Goal: Task Accomplishment & Management: Manage account settings

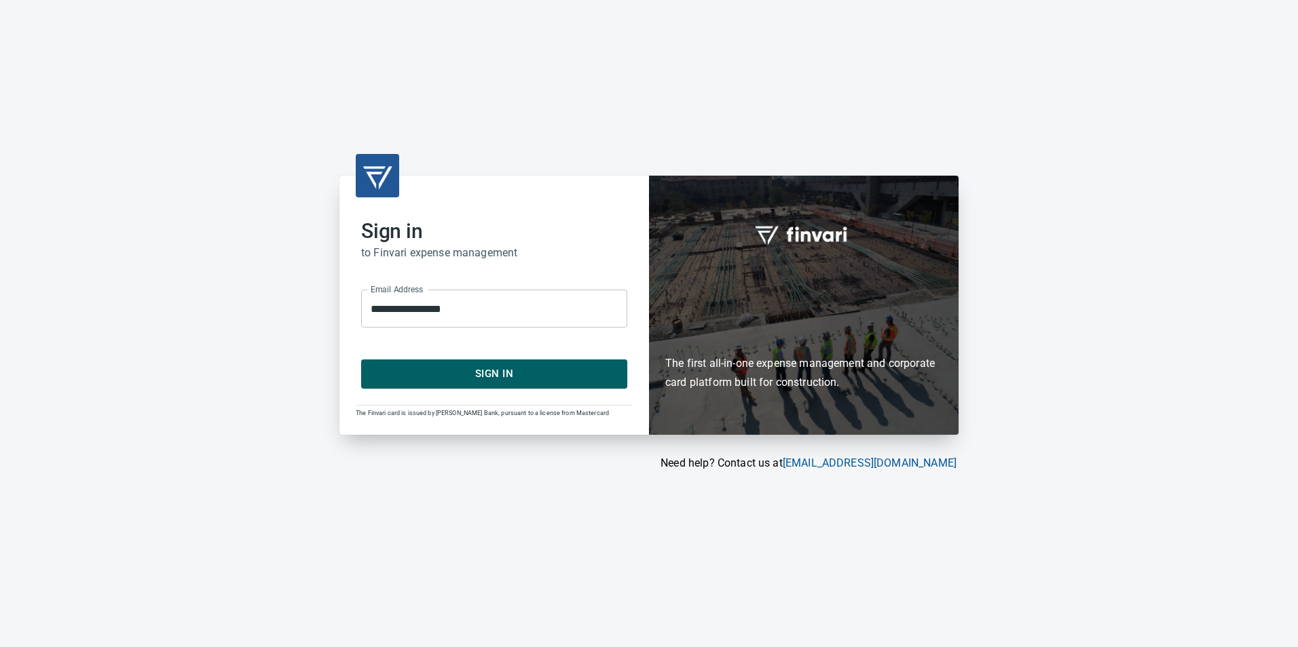
click at [567, 382] on span "Sign In" at bounding box center [494, 374] width 236 height 18
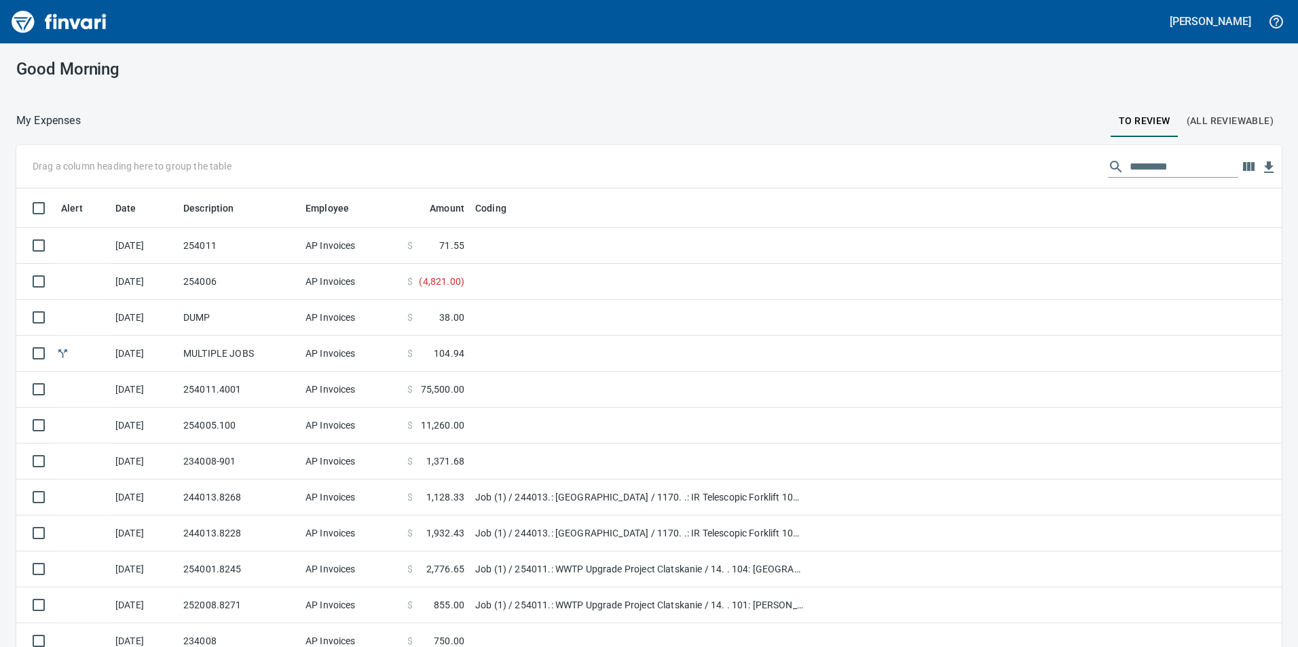
scroll to position [1, 1]
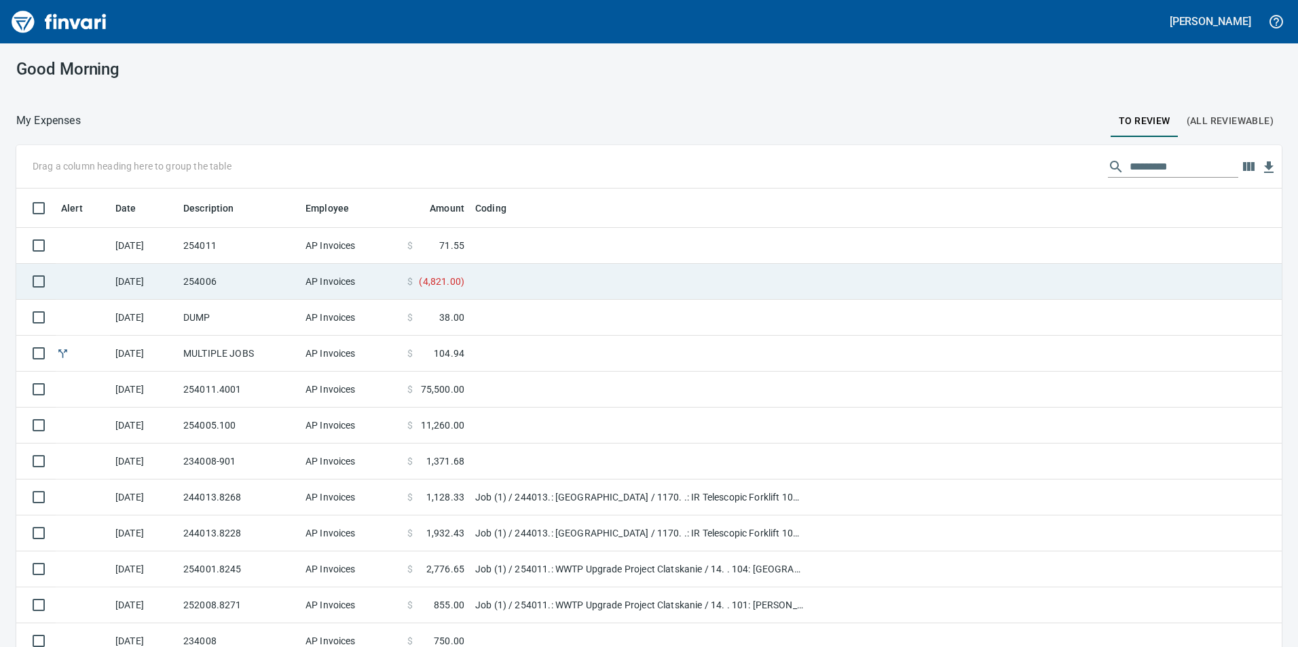
click at [515, 284] on td at bounding box center [639, 282] width 339 height 36
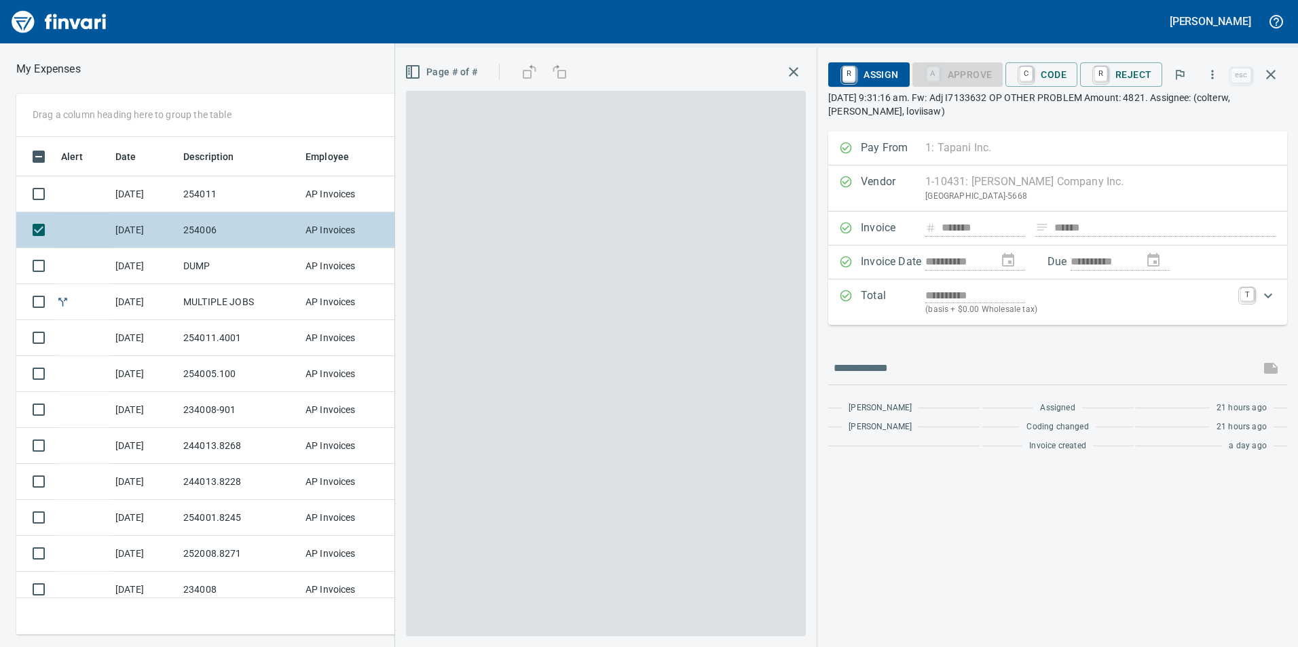
scroll to position [488, 905]
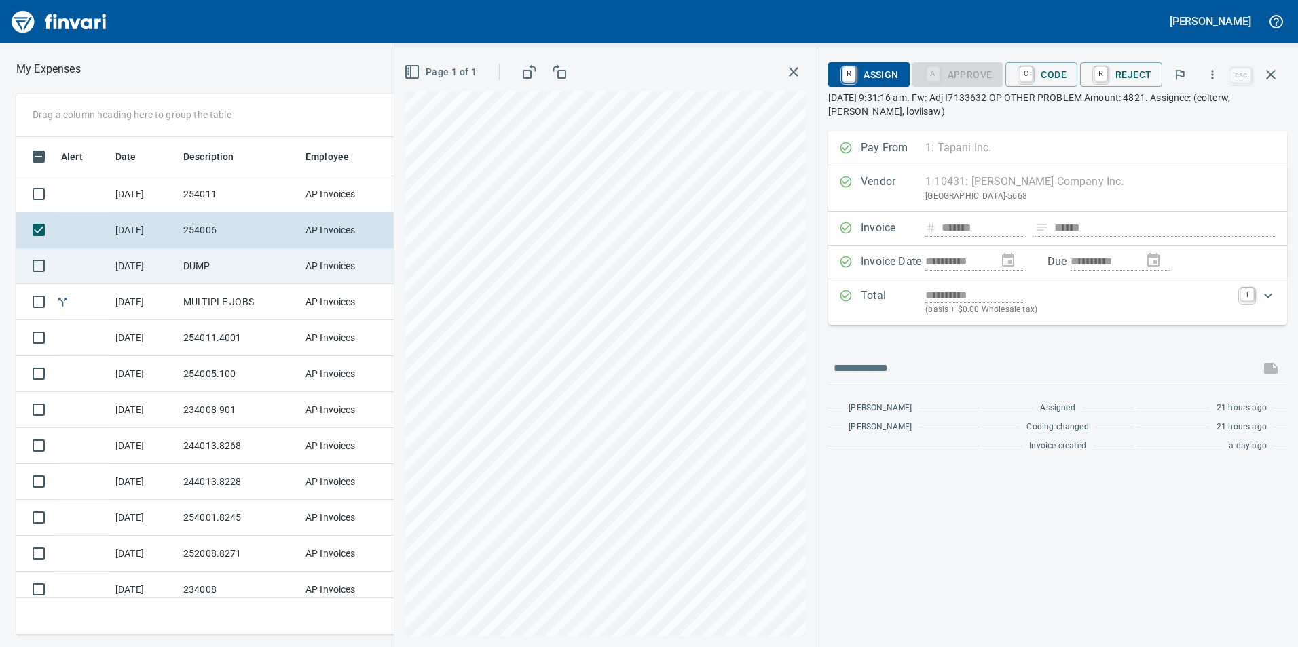
click at [244, 270] on td "DUMP" at bounding box center [239, 266] width 122 height 36
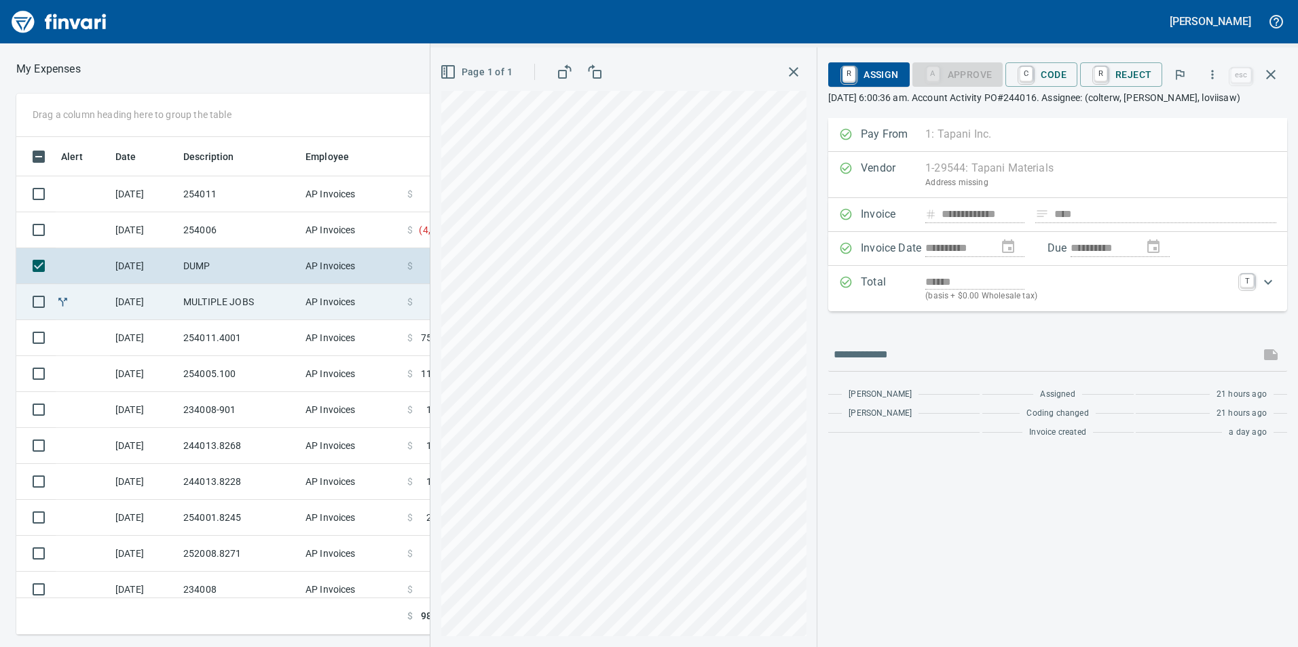
click at [277, 305] on td "MULTIPLE JOBS" at bounding box center [239, 302] width 122 height 36
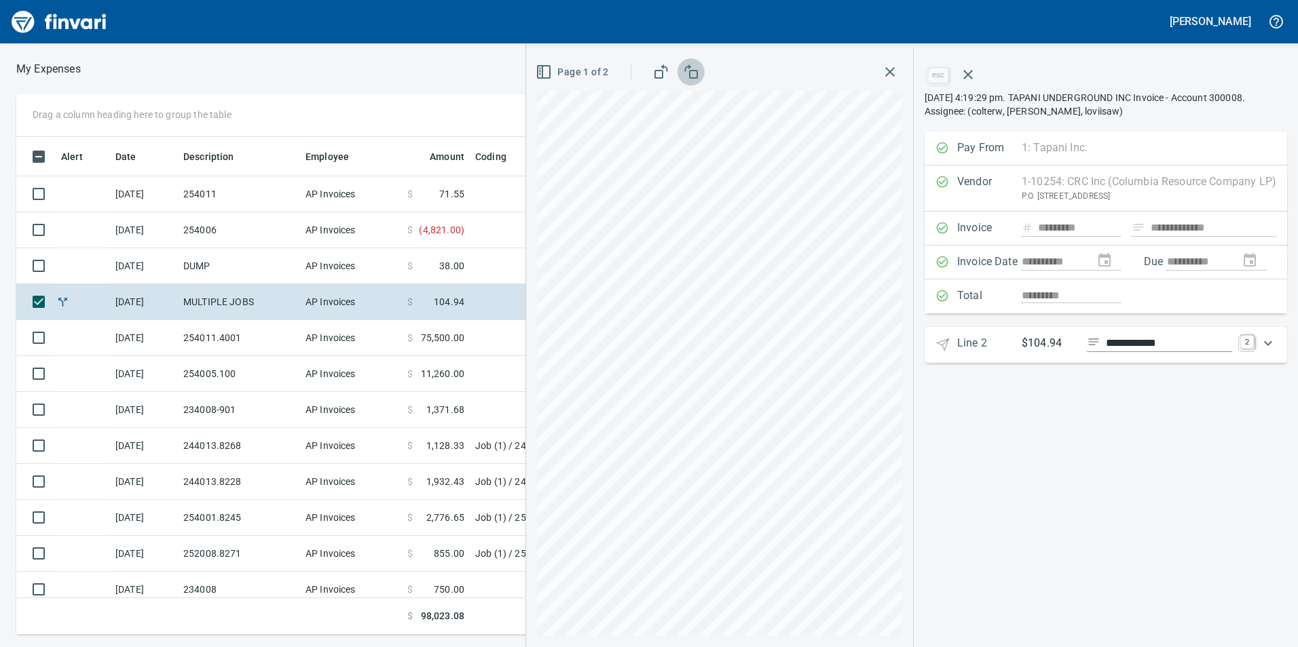
click at [694, 73] on icon "button" at bounding box center [691, 72] width 16 height 16
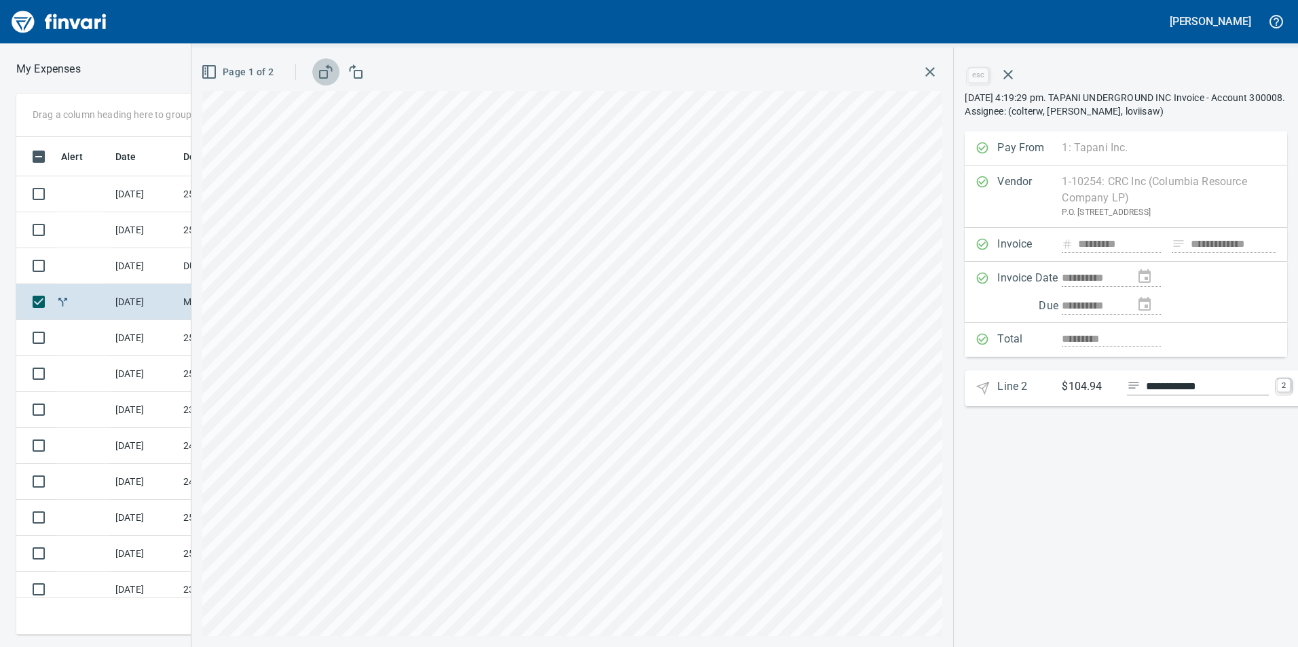
click at [322, 73] on icon "button" at bounding box center [326, 72] width 16 height 16
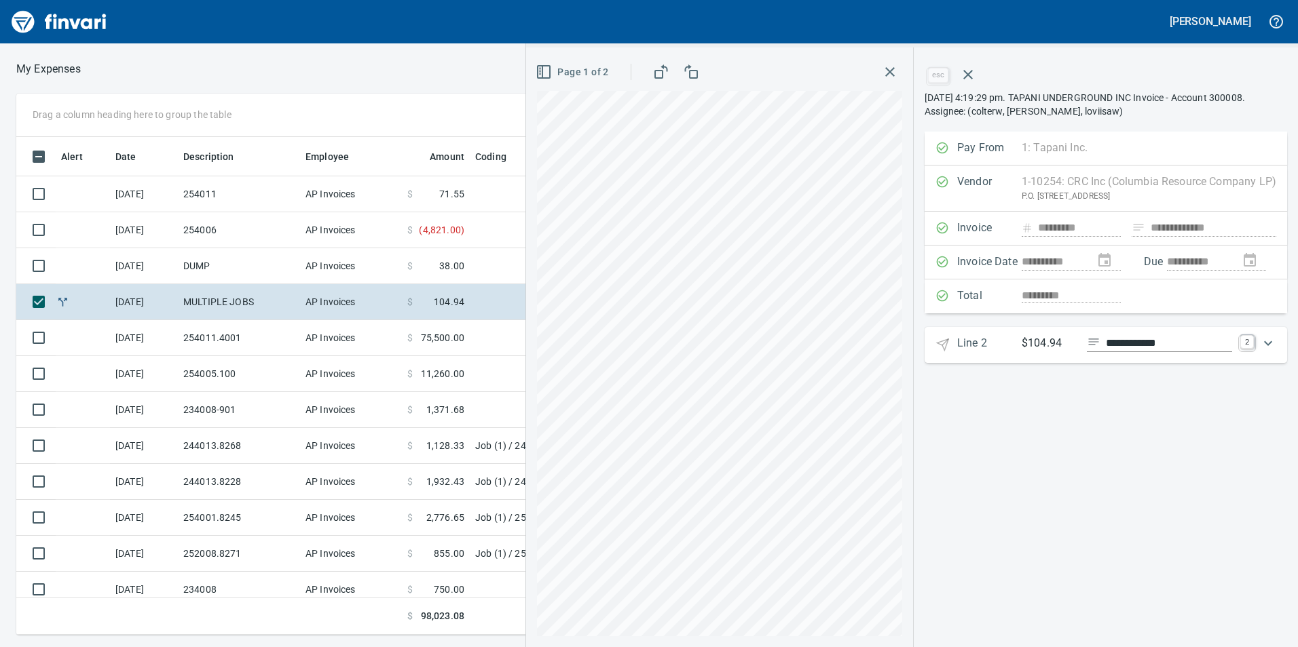
click at [548, 64] on span "Page 1 of 2" at bounding box center [573, 72] width 70 height 17
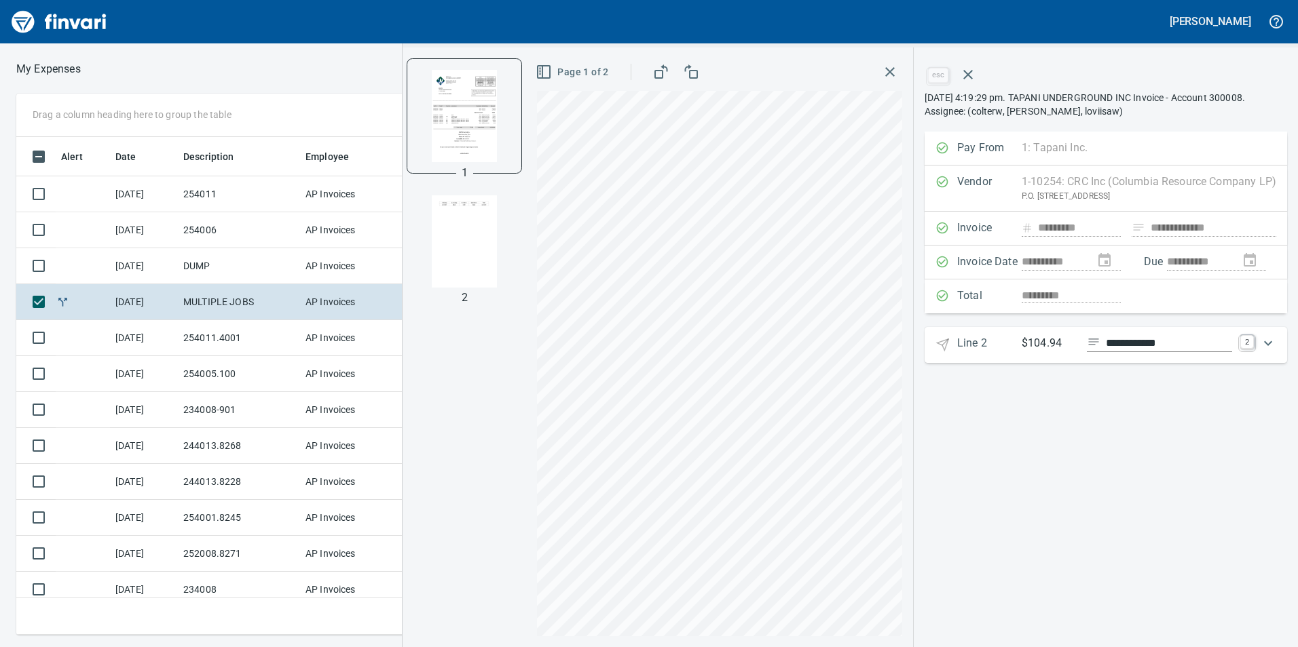
click at [449, 236] on img "button" at bounding box center [464, 241] width 92 height 92
click at [459, 99] on img "button" at bounding box center [464, 115] width 92 height 92
click at [890, 71] on icon "button" at bounding box center [890, 72] width 10 height 10
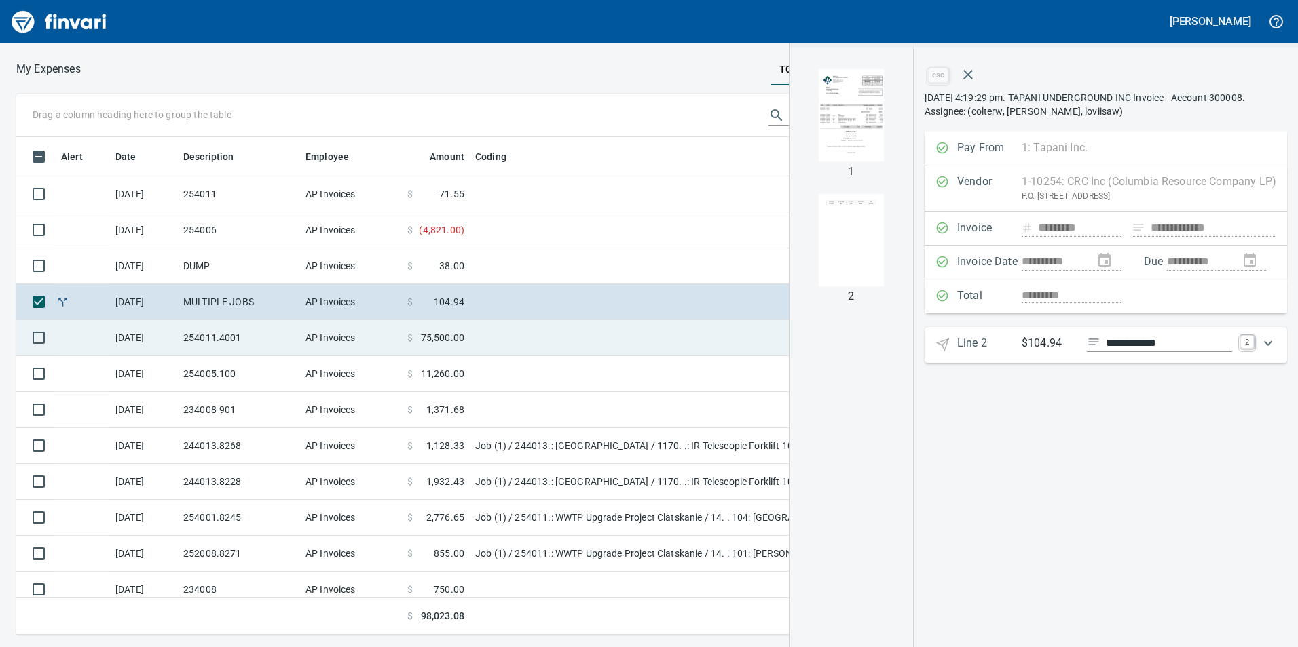
click at [510, 339] on td at bounding box center [639, 338] width 339 height 36
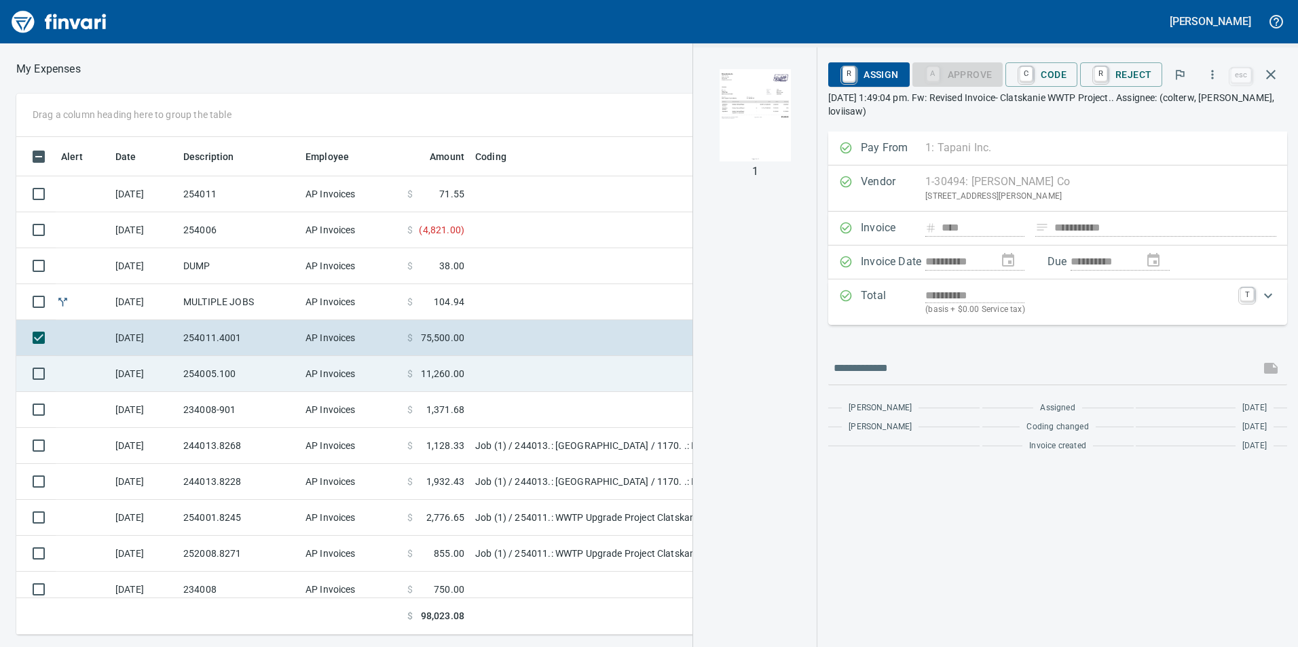
click at [522, 366] on td at bounding box center [639, 374] width 339 height 36
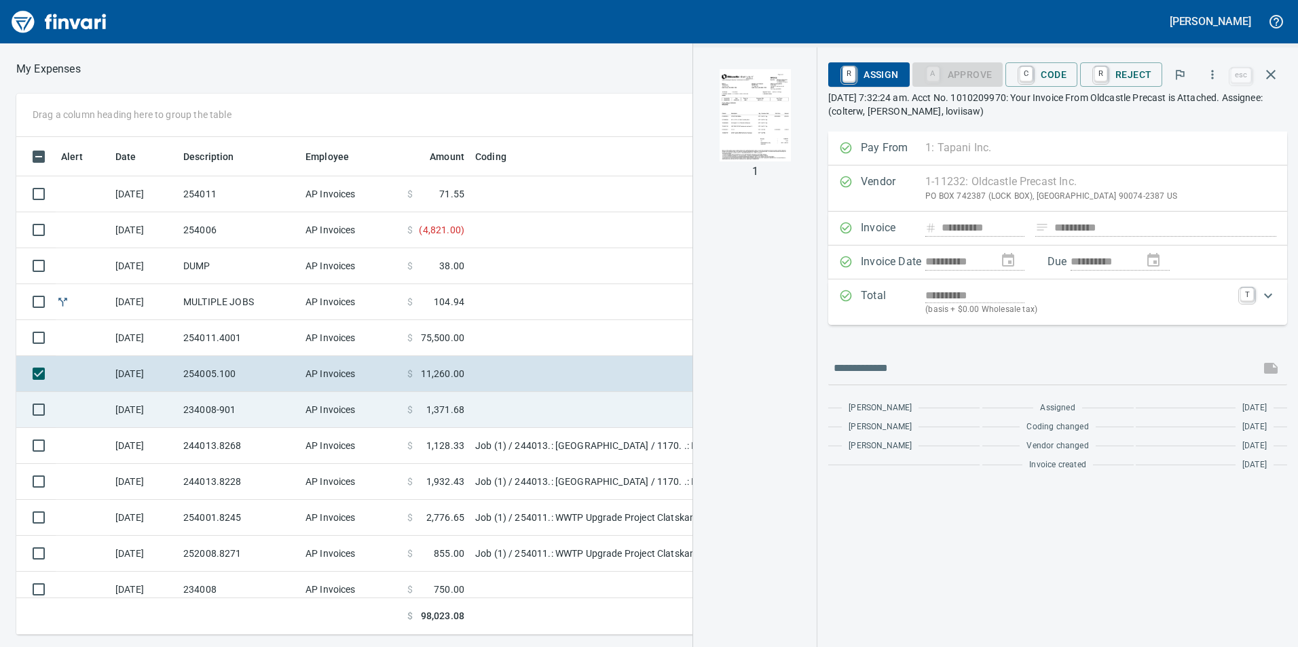
click at [508, 403] on td at bounding box center [639, 410] width 339 height 36
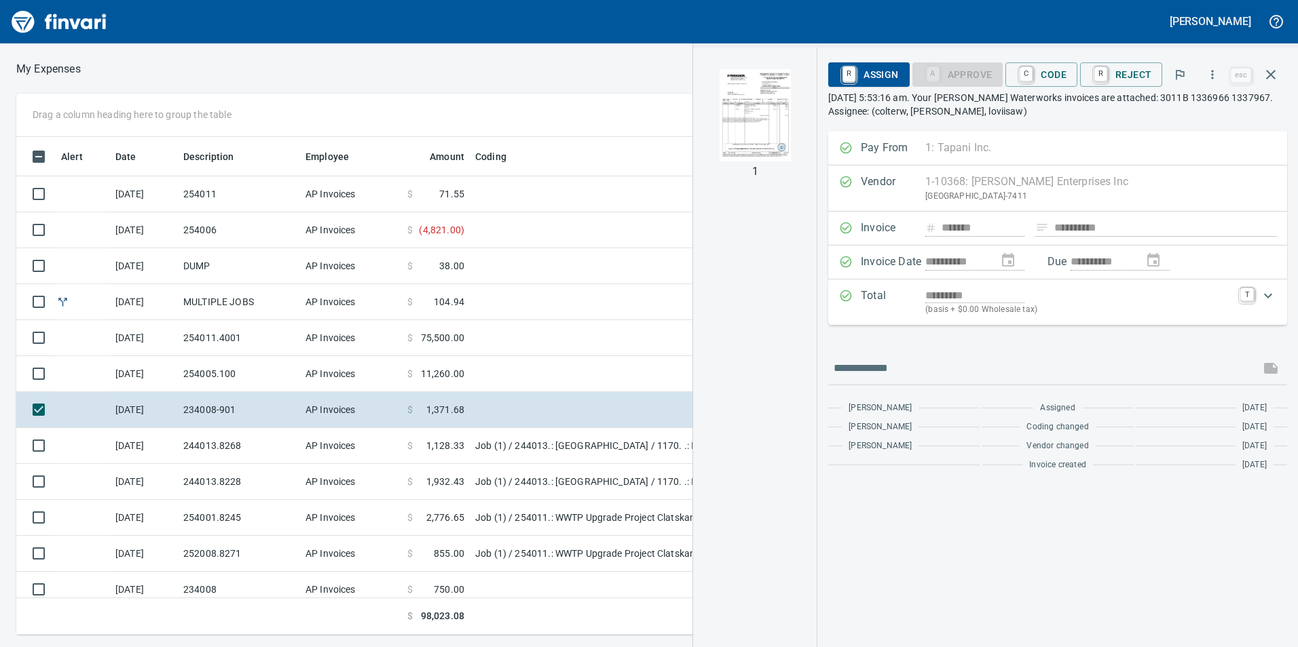
click at [751, 123] on img "button" at bounding box center [755, 115] width 92 height 92
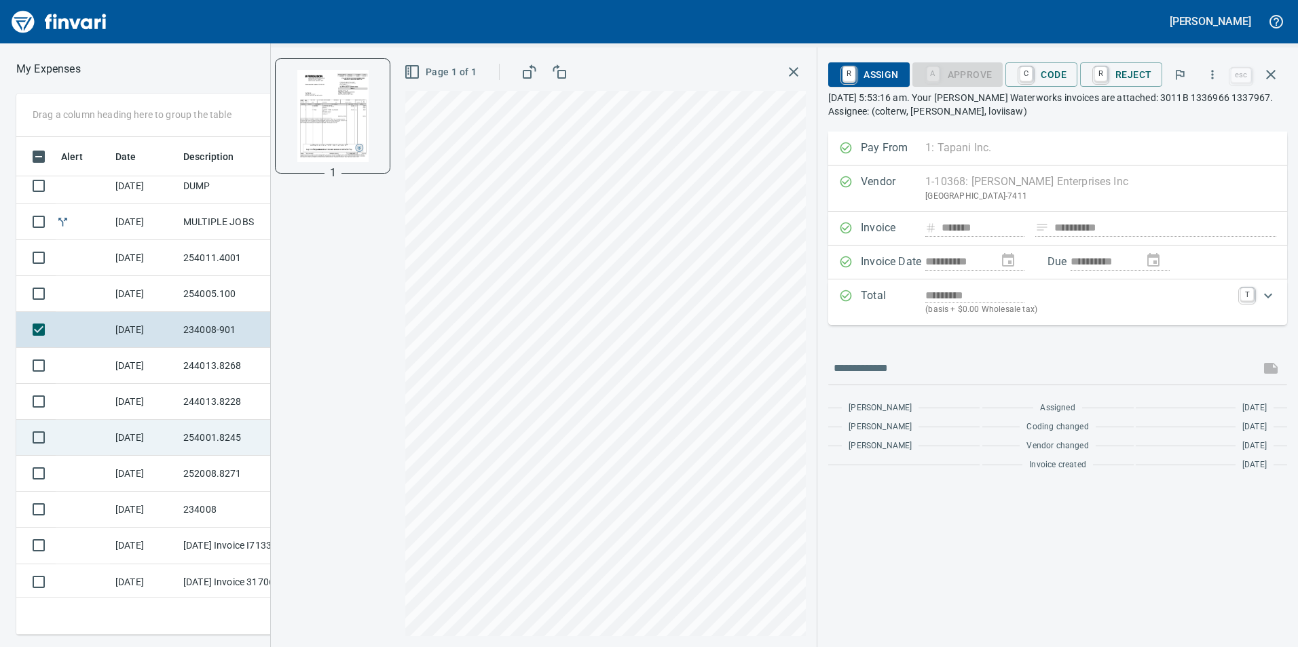
scroll to position [82, 0]
click at [173, 428] on td "[DATE]" at bounding box center [144, 436] width 68 height 36
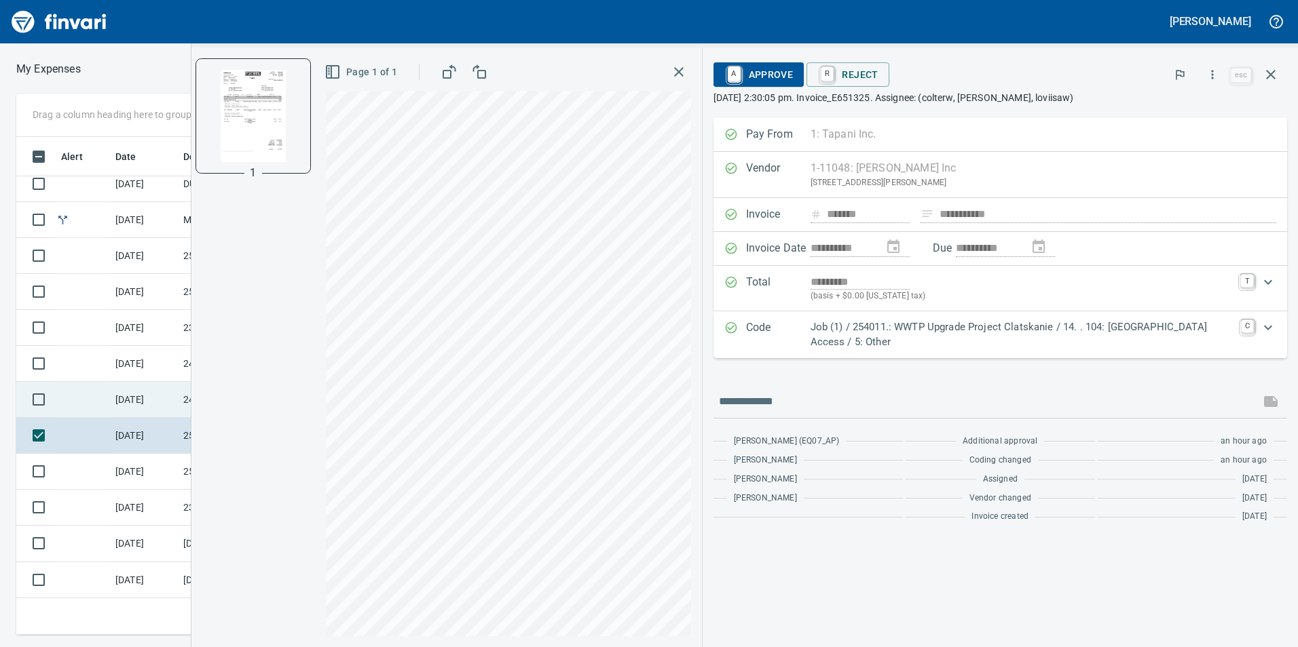
click at [138, 398] on td "[DATE]" at bounding box center [144, 400] width 68 height 36
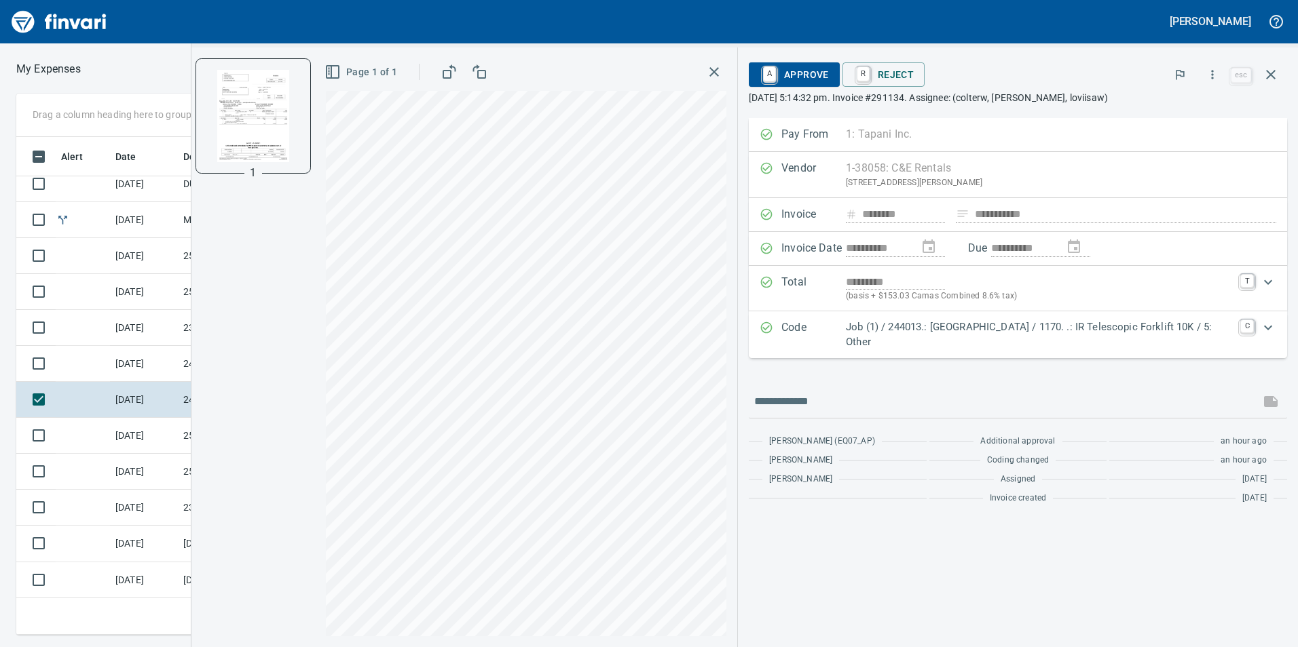
drag, startPoint x: 138, startPoint y: 398, endPoint x: 232, endPoint y: 408, distance: 94.9
click at [232, 408] on div "1" at bounding box center [253, 348] width 124 height 600
click at [128, 589] on td "[DATE]" at bounding box center [144, 581] width 68 height 36
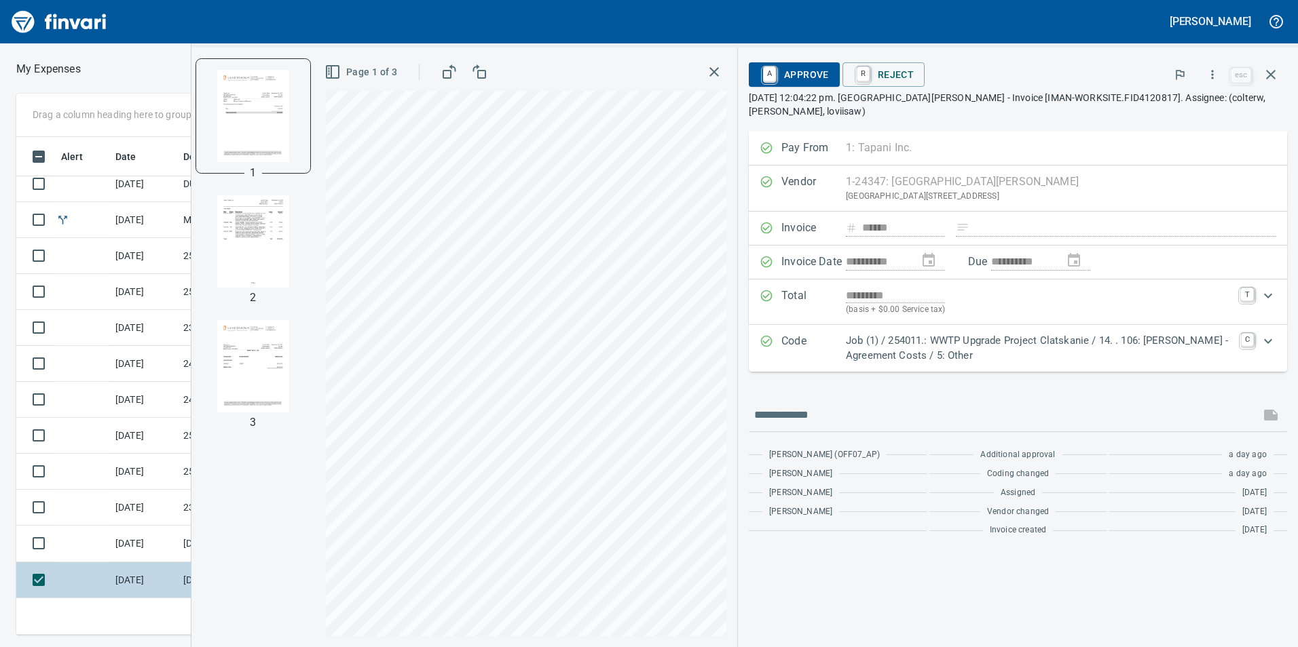
click at [128, 585] on td "[DATE]" at bounding box center [144, 581] width 68 height 36
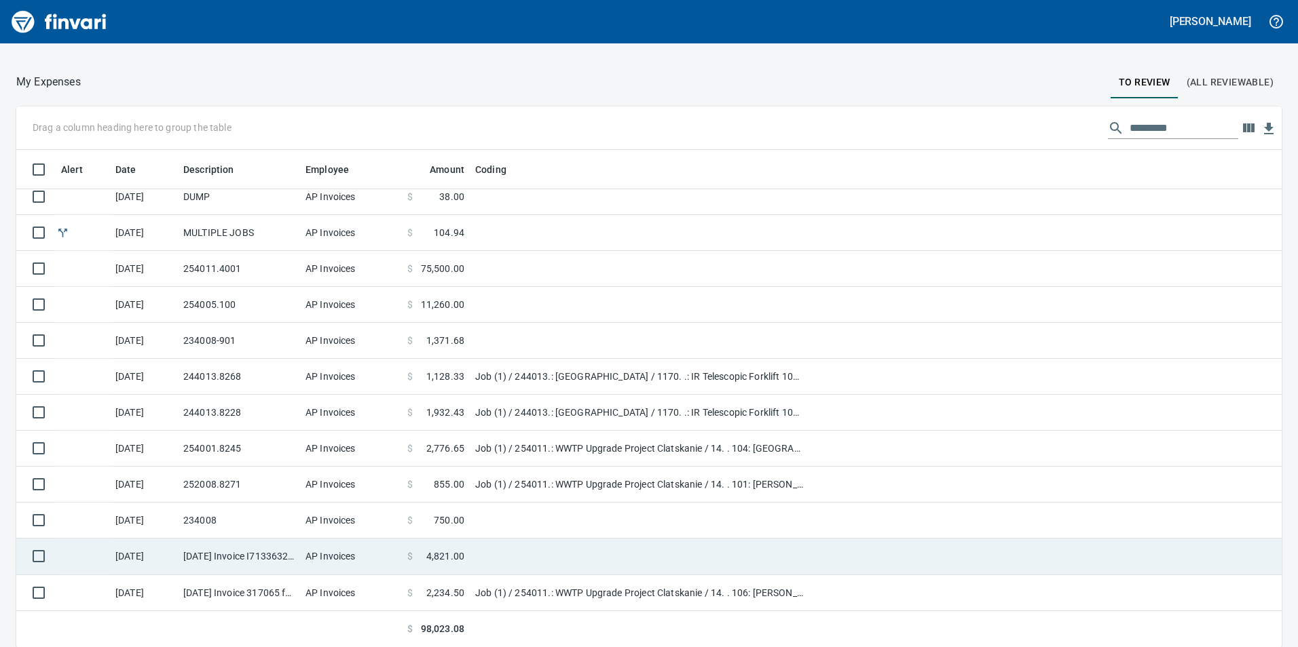
scroll to position [39, 0]
click at [417, 554] on span at bounding box center [420, 556] width 14 height 14
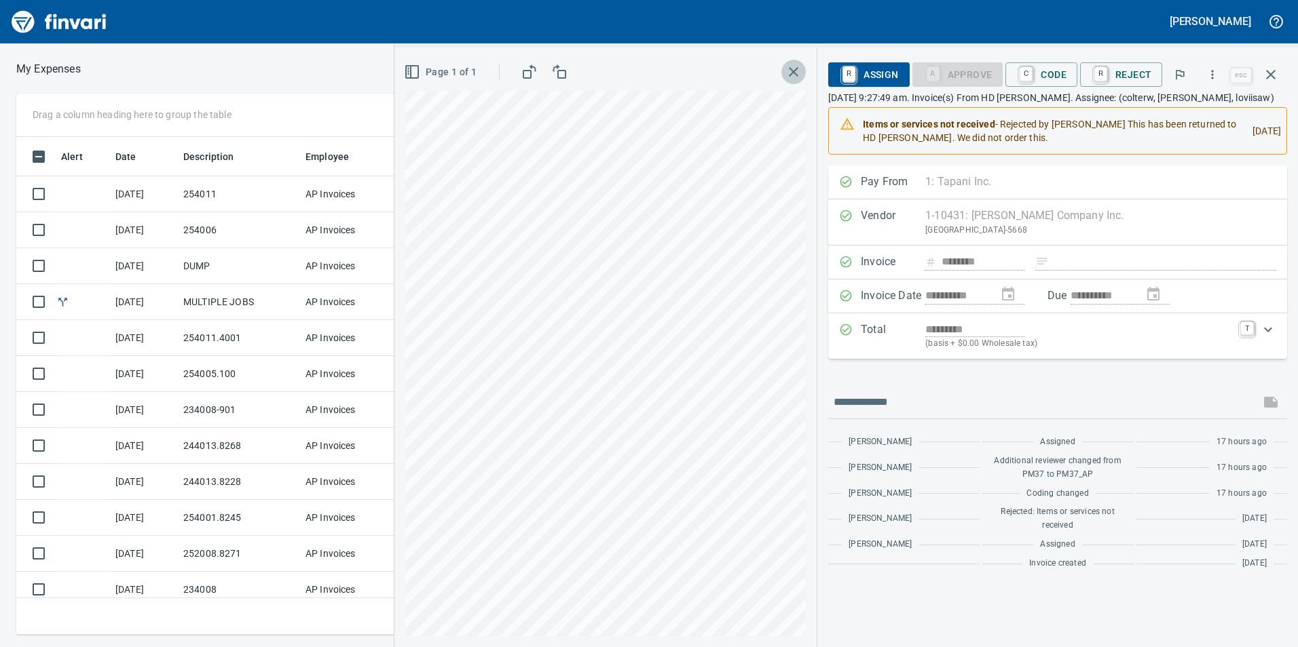
click at [798, 74] on icon "button" at bounding box center [794, 72] width 10 height 10
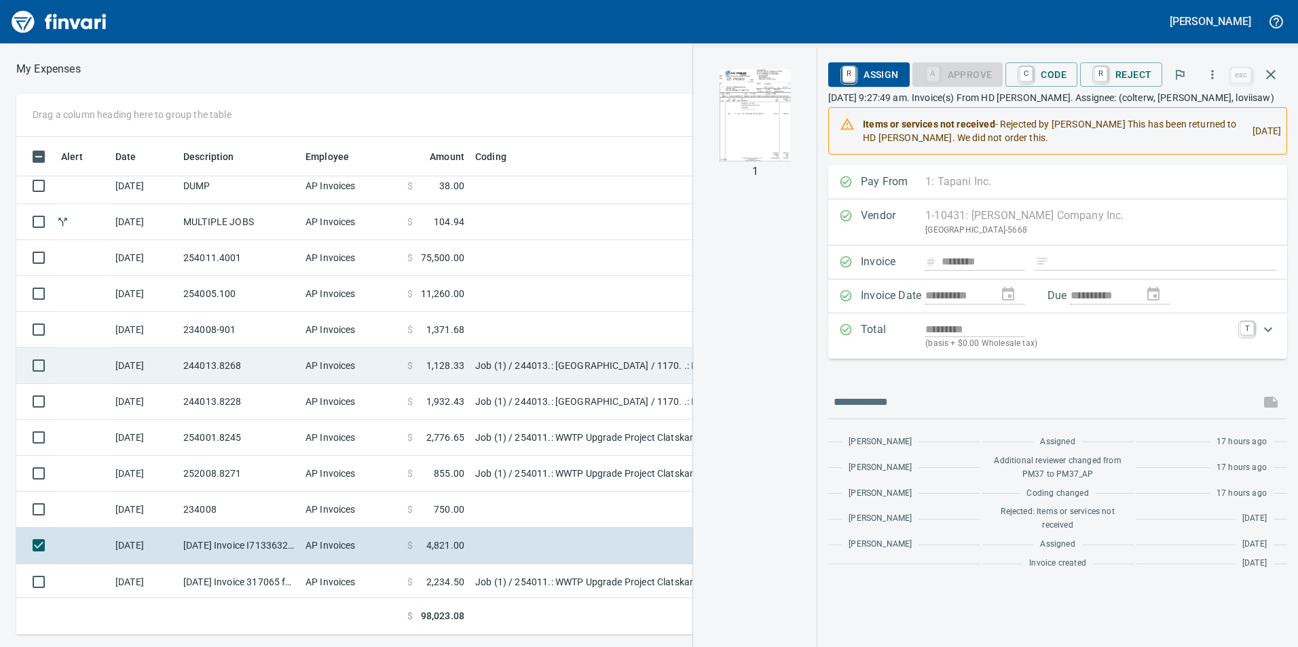
scroll to position [82, 0]
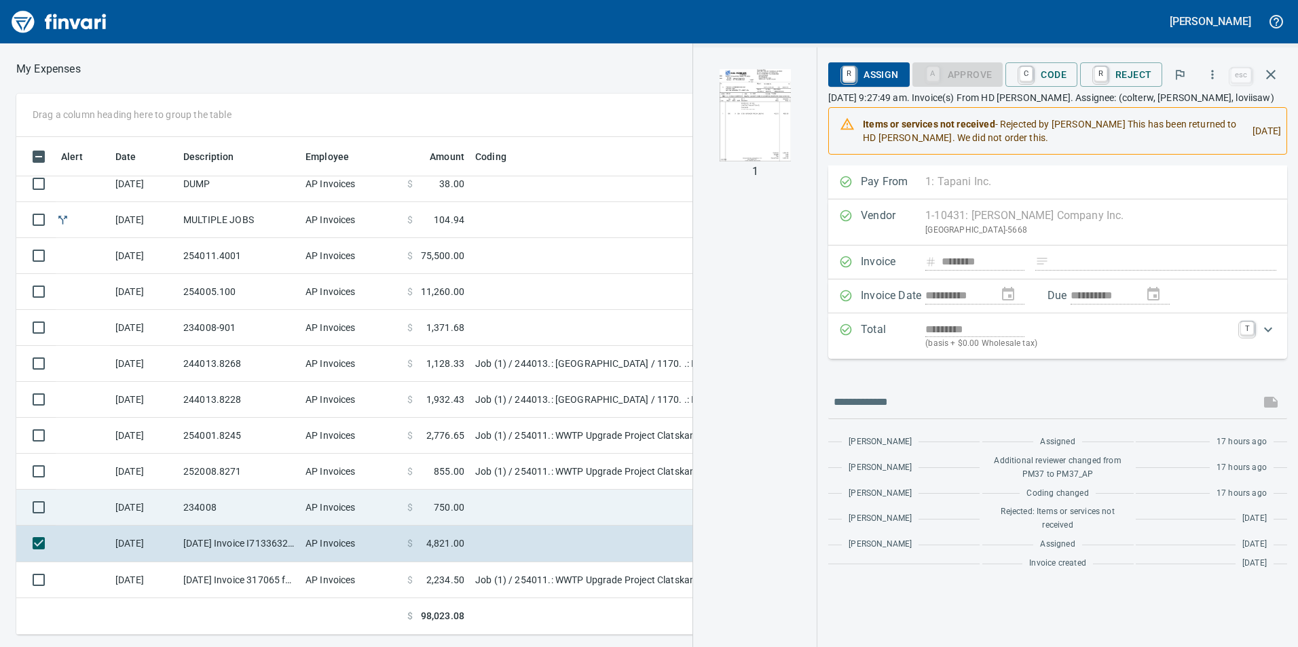
click at [311, 506] on td "AP Invoices" at bounding box center [351, 508] width 102 height 36
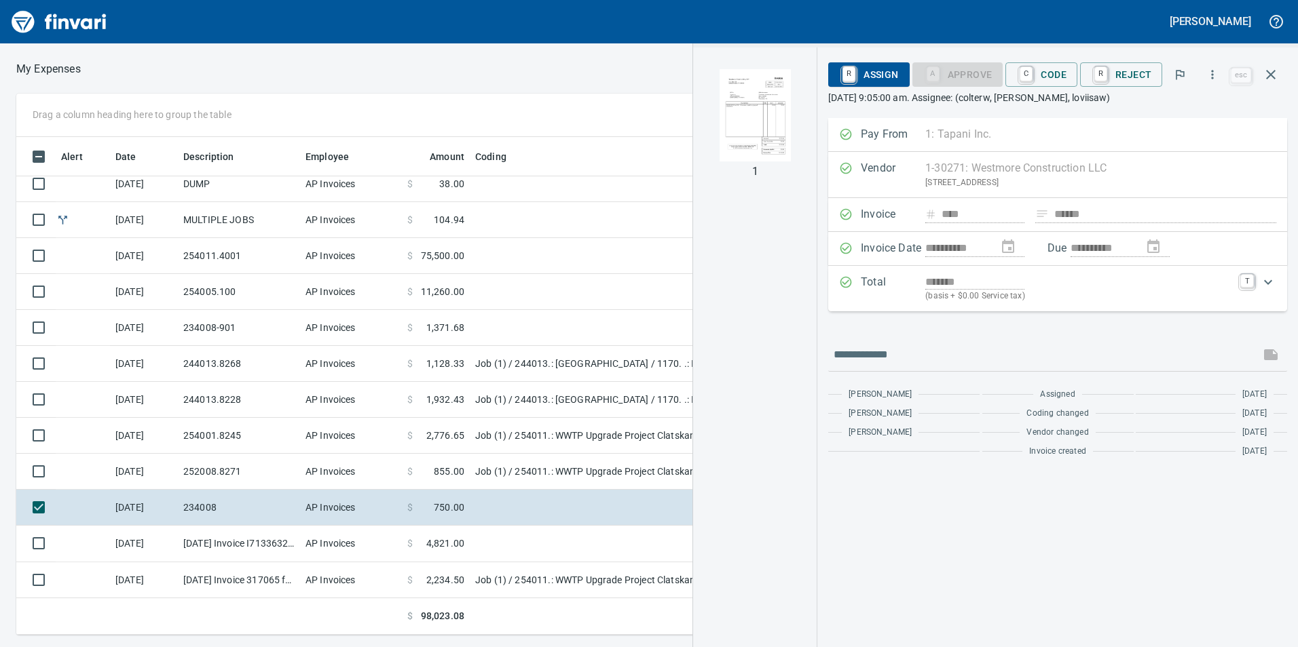
click at [729, 119] on img "button" at bounding box center [755, 115] width 92 height 92
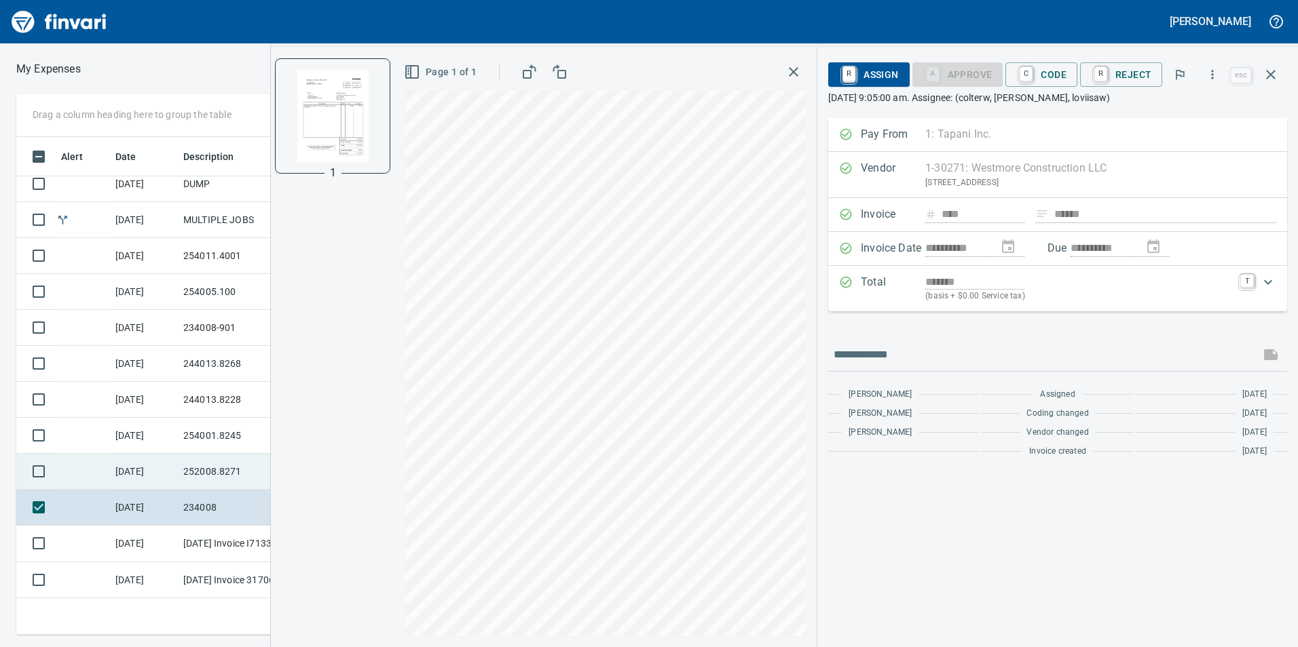
click at [187, 472] on td "252008.8271" at bounding box center [239, 472] width 122 height 36
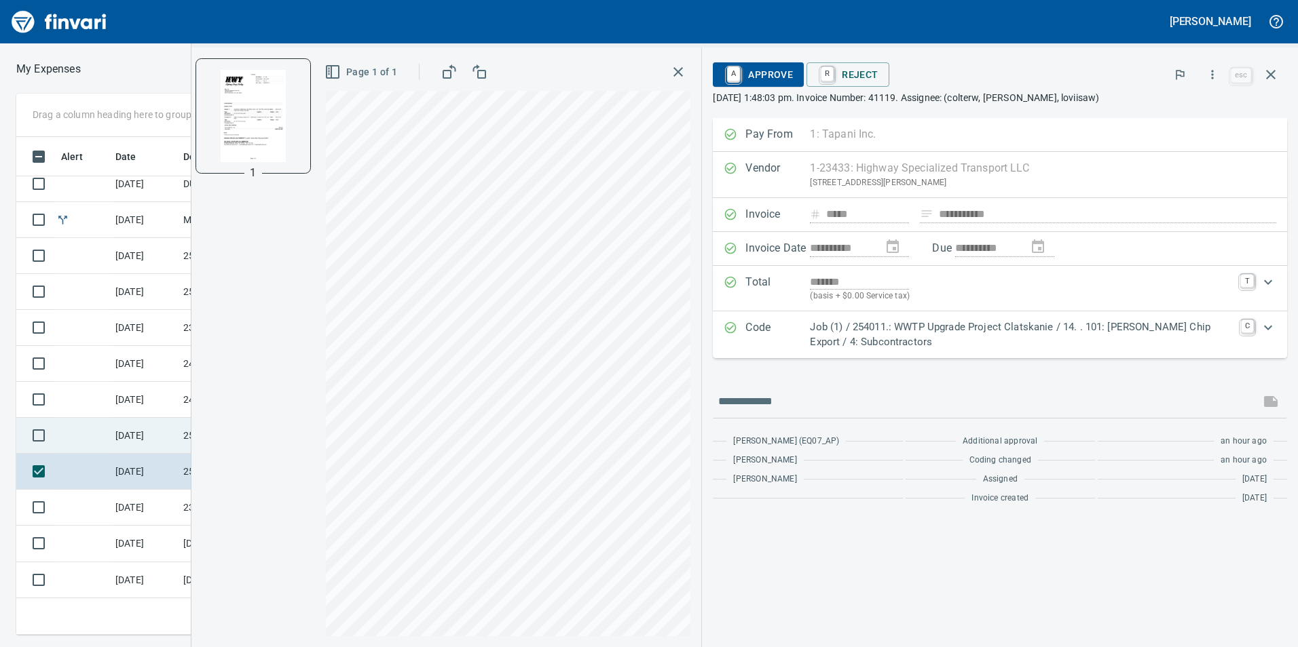
click at [172, 432] on td "[DATE]" at bounding box center [144, 436] width 68 height 36
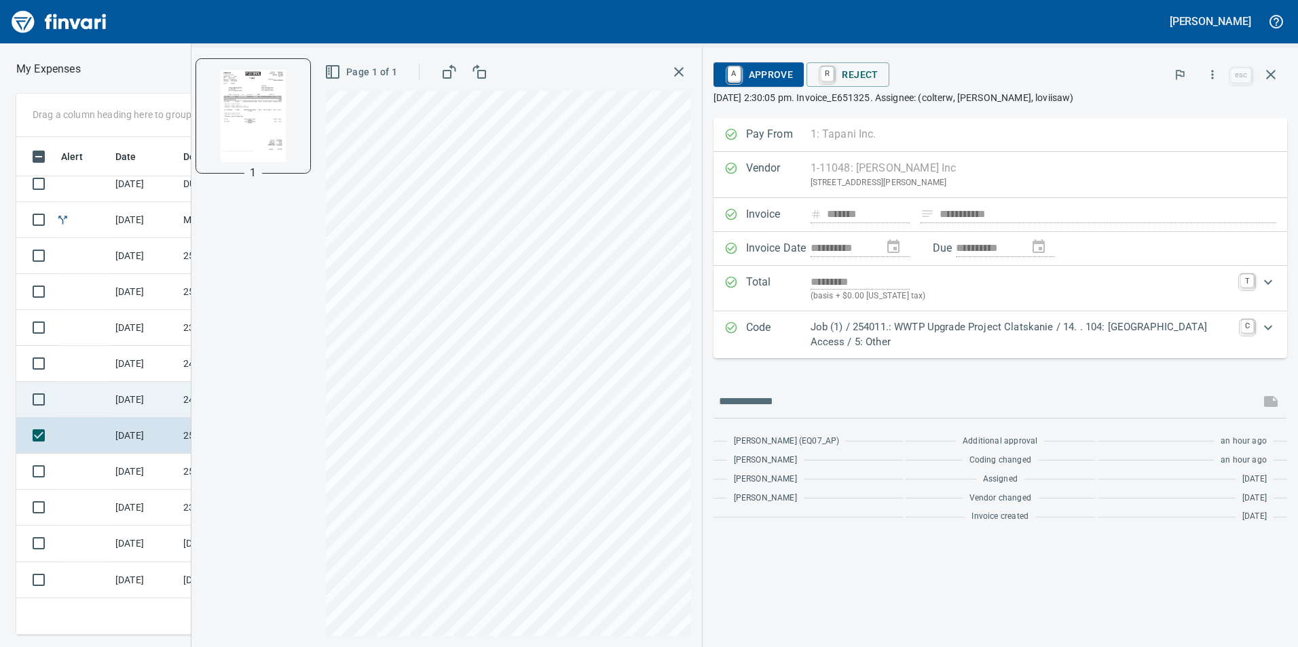
click at [176, 413] on td "[DATE]" at bounding box center [144, 400] width 68 height 36
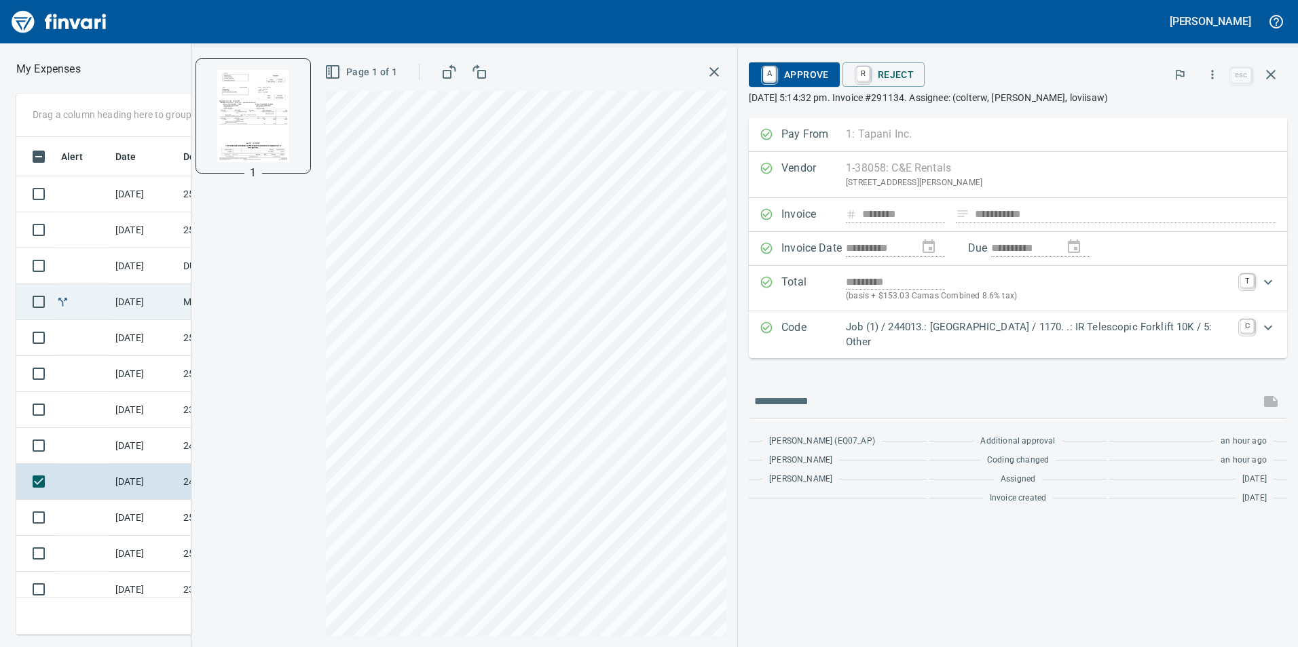
click at [125, 303] on td "[DATE]" at bounding box center [144, 302] width 68 height 36
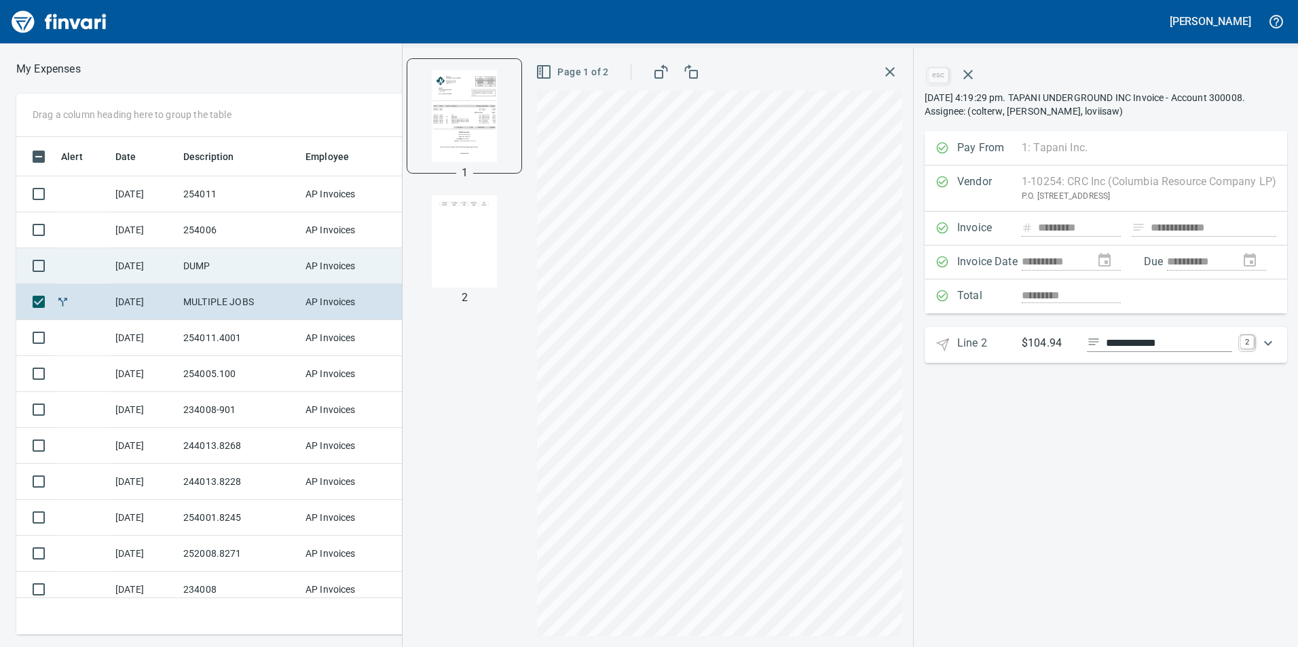
click at [162, 264] on td "[DATE]" at bounding box center [144, 266] width 68 height 36
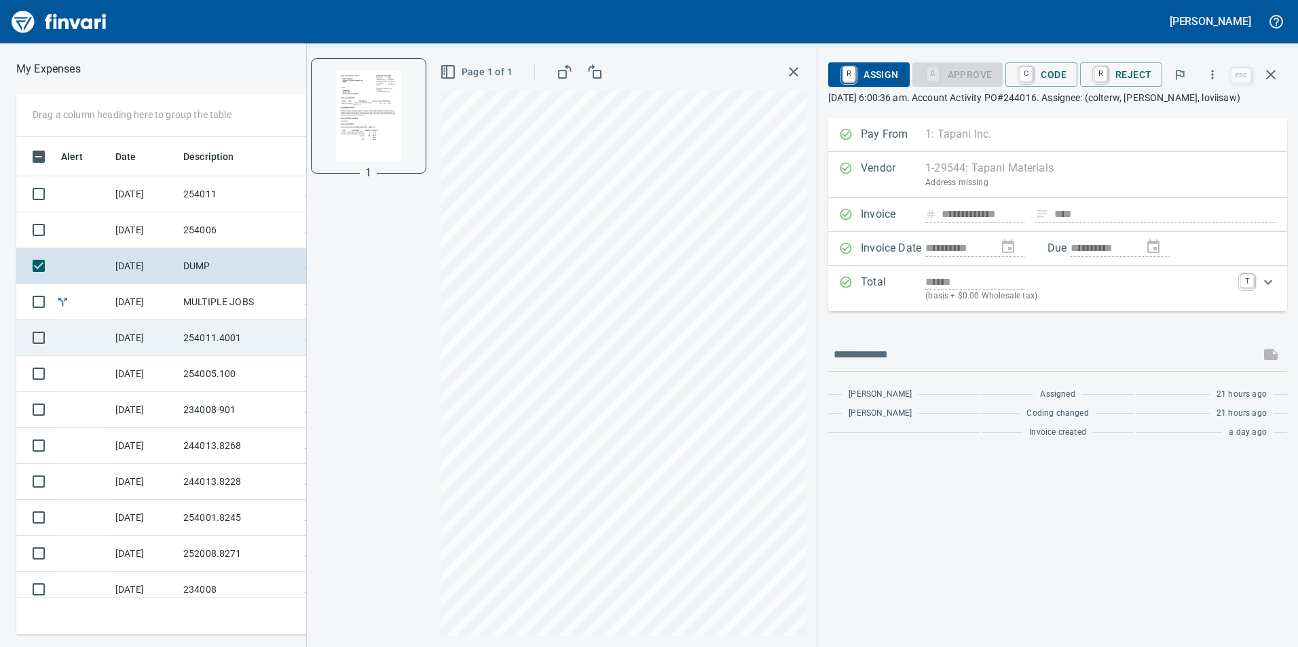
click at [172, 345] on td "[DATE]" at bounding box center [144, 338] width 68 height 36
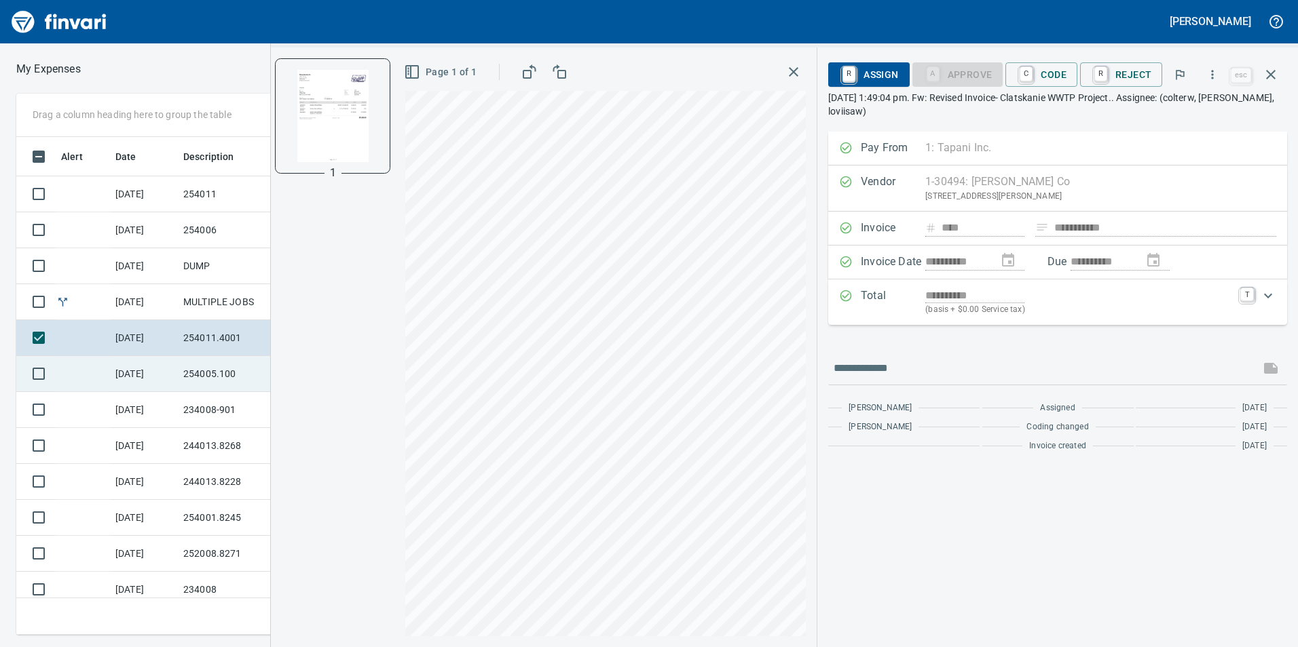
click at [155, 371] on td "[DATE]" at bounding box center [144, 374] width 68 height 36
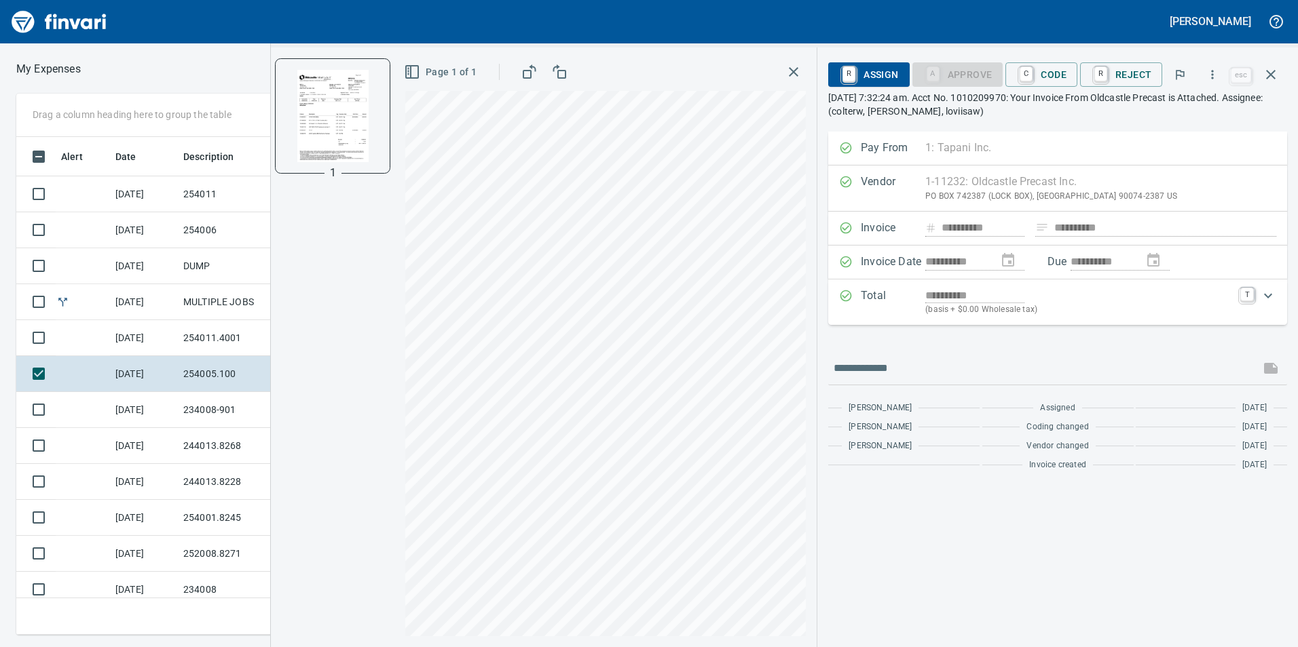
click at [791, 69] on icon "button" at bounding box center [793, 72] width 16 height 16
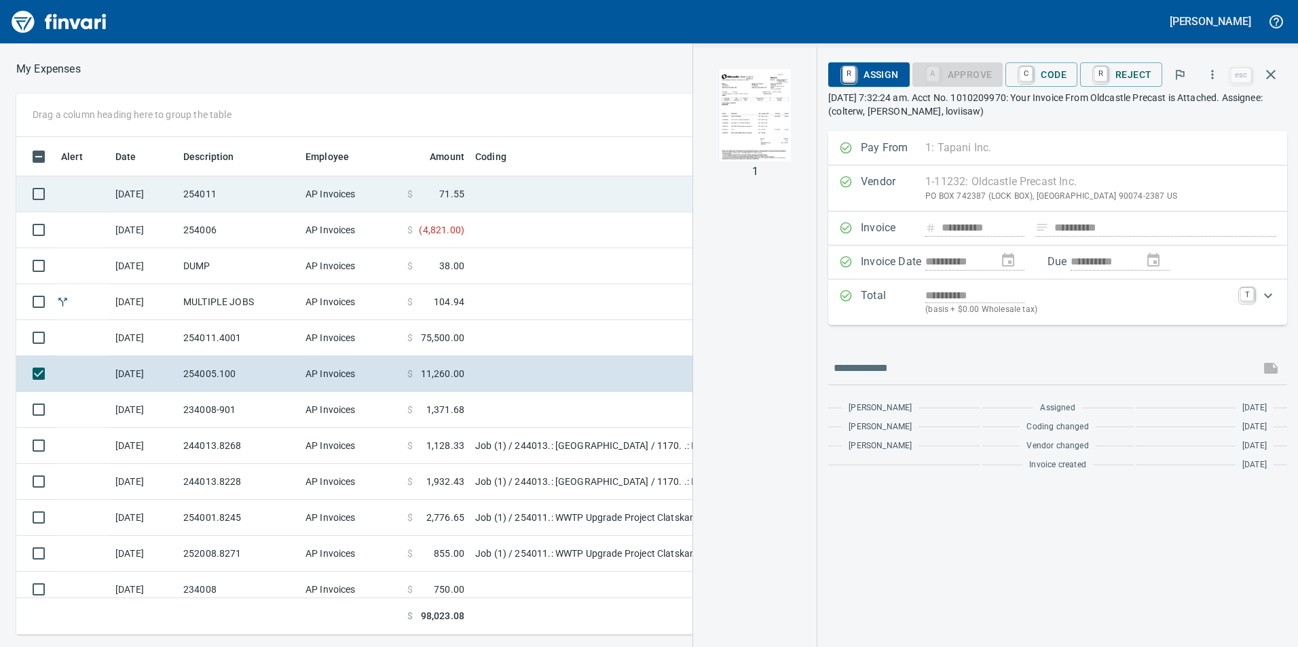
click at [301, 197] on td "AP Invoices" at bounding box center [351, 194] width 102 height 36
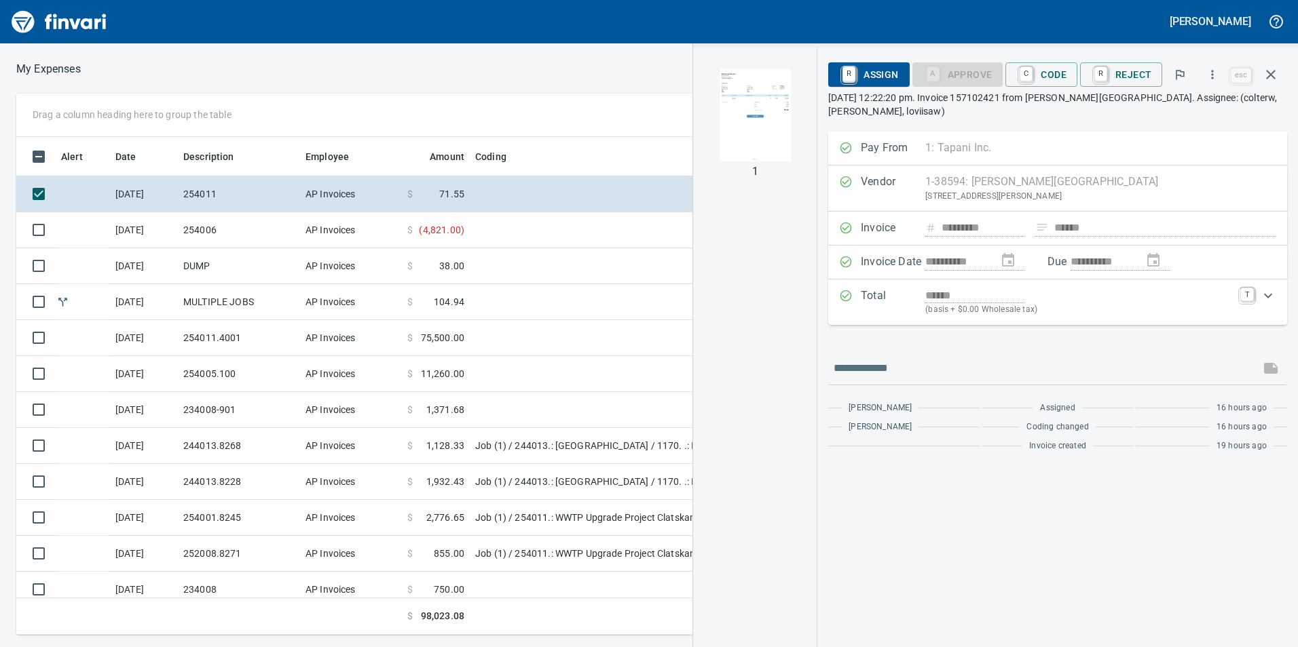
click at [742, 145] on img "button" at bounding box center [755, 115] width 92 height 92
